Goal: Transaction & Acquisition: Purchase product/service

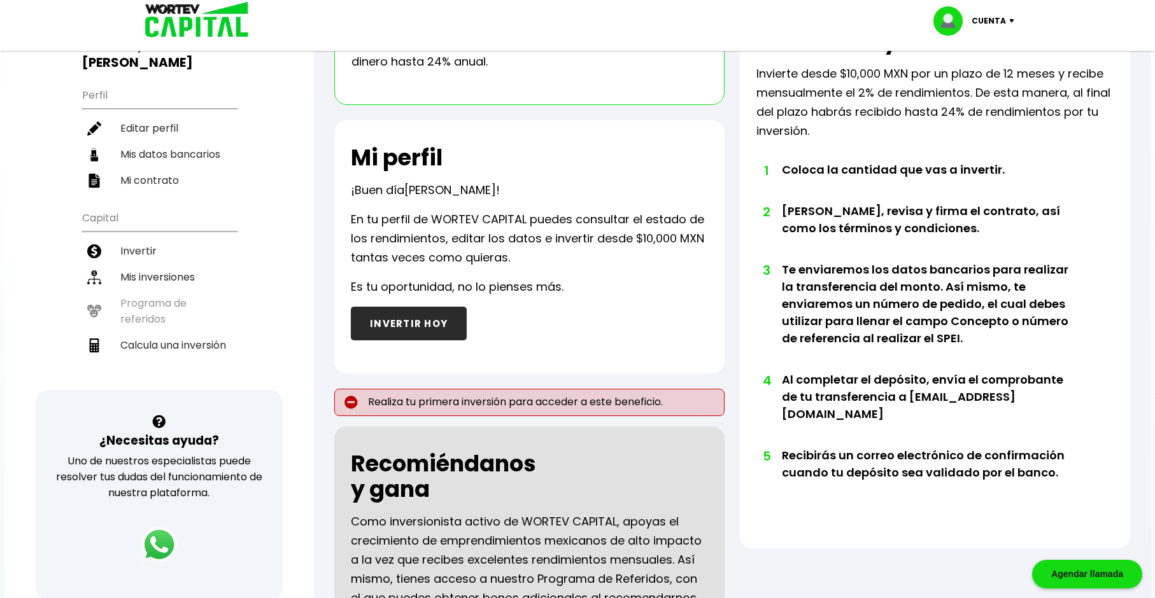
scroll to position [127, 0]
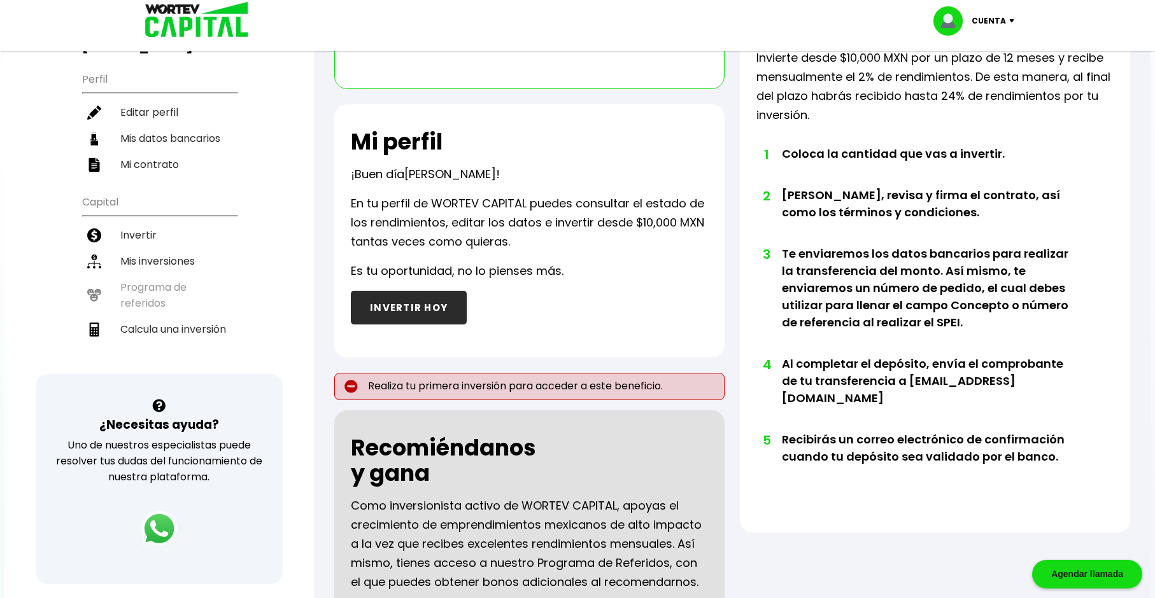
click at [427, 307] on button "INVERTIR HOY" at bounding box center [409, 308] width 116 height 34
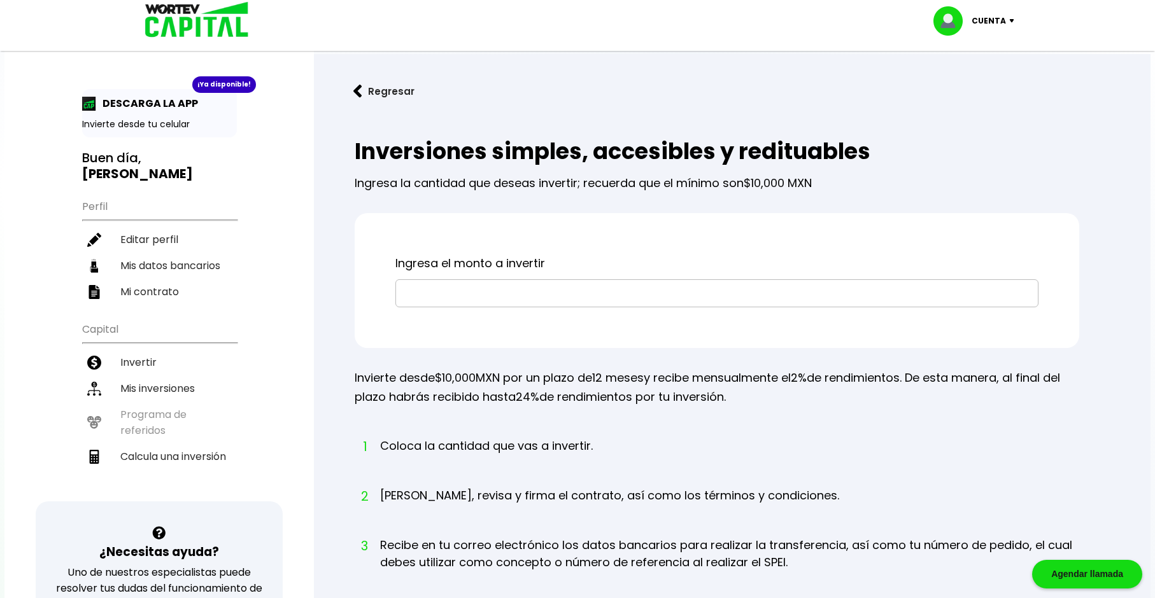
click at [421, 295] on input "text" at bounding box center [716, 293] width 631 height 27
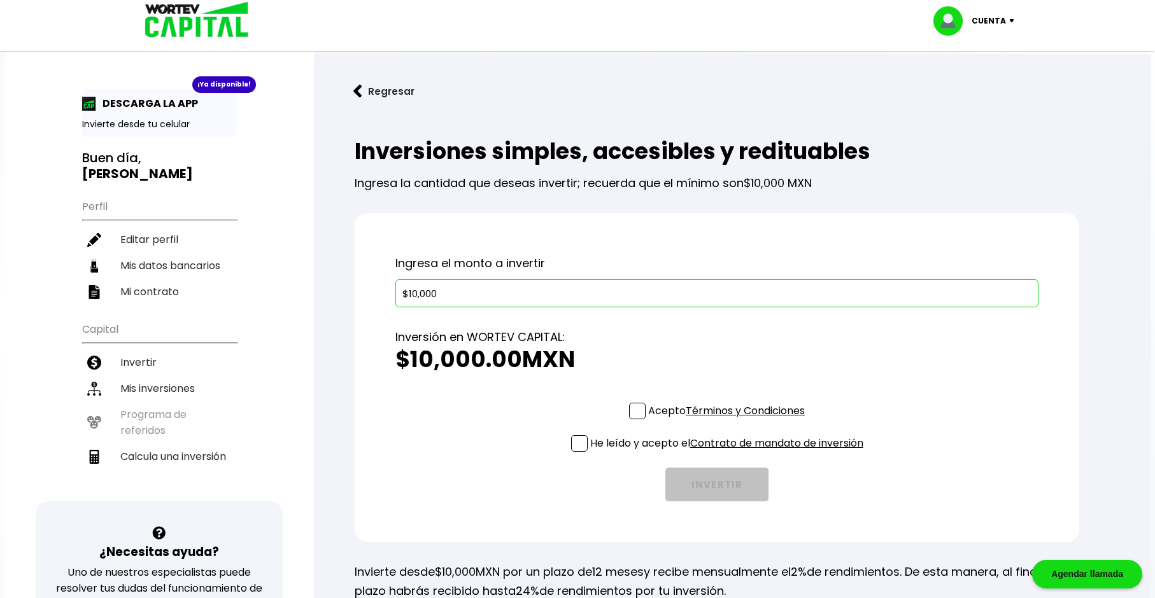
type input "$10,000"
click at [631, 418] on span at bounding box center [637, 411] width 17 height 17
click at [729, 421] on input "Acepto Términos y Condiciones" at bounding box center [729, 421] width 0 height 0
click at [575, 444] on span at bounding box center [579, 443] width 17 height 17
click at [729, 453] on input "He leído y acepto el Contrato de mandato de inversión" at bounding box center [729, 453] width 0 height 0
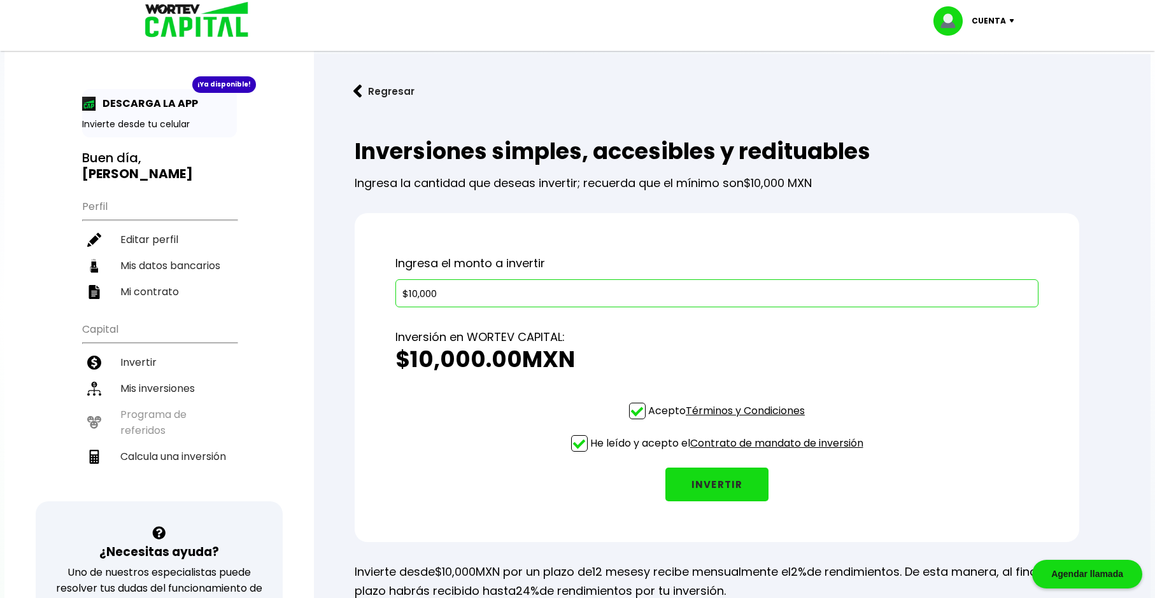
click at [696, 488] on button "INVERTIR" at bounding box center [716, 485] width 103 height 34
